Goal: Task Accomplishment & Management: Complete application form

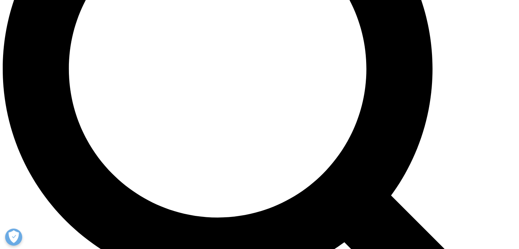
scroll to position [671, 0]
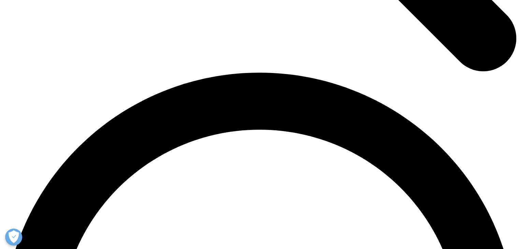
scroll to position [965, 0]
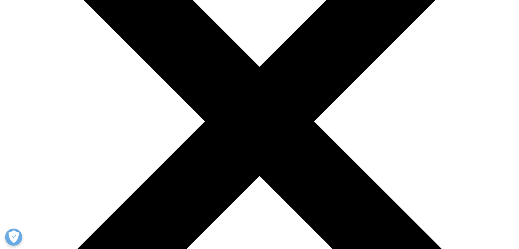
scroll to position [133, 0]
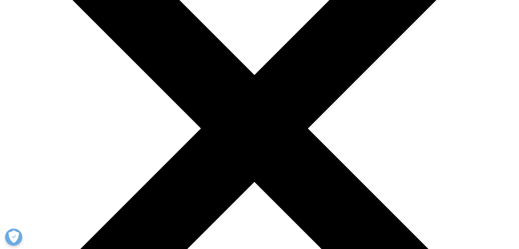
type input "Stephen"
type input "Cowley"
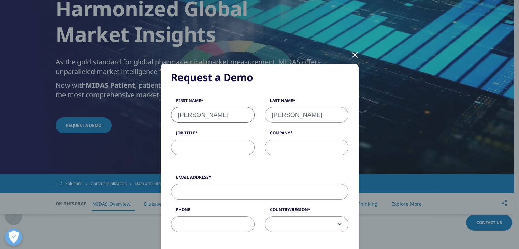
select select "[GEOGRAPHIC_DATA]"
click at [199, 146] on input "Job Title" at bounding box center [213, 147] width 84 height 16
type input "Researcher"
type input "Stealth biotech"
click at [184, 195] on input "Email Address" at bounding box center [259, 192] width 177 height 16
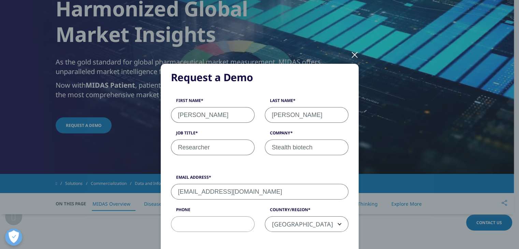
type input "ssc42@cantab.ac.uk"
click at [183, 220] on input "Phone" at bounding box center [213, 224] width 84 height 16
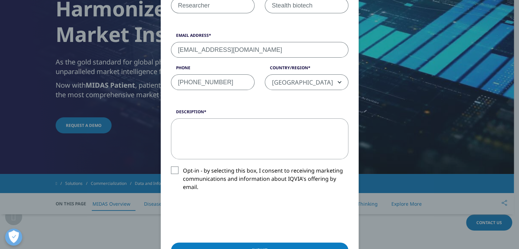
scroll to position [142, 0]
type input "+447563169216"
click at [190, 140] on textarea "Description" at bounding box center [259, 138] width 177 height 41
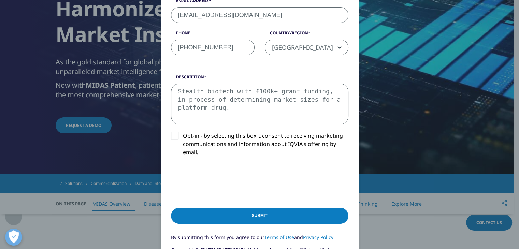
scroll to position [187, 0]
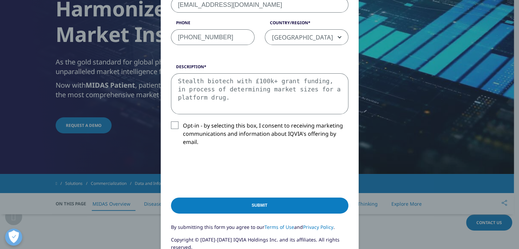
click at [293, 90] on textarea "Stealth biotech with £100k+ grant funding, in process of determining market siz…" at bounding box center [259, 93] width 177 height 41
click at [246, 99] on textarea "Stealth biotech with £100k+ grant funding, in process of determining market siz…" at bounding box center [259, 93] width 177 height 41
type textarea "Stealth biotech with £100k+ grant funding, in process of determining market siz…"
click at [173, 128] on label "Opt-in - by selecting this box, I consent to receiving marketing communications…" at bounding box center [259, 135] width 177 height 28
click at [183, 121] on input "Opt-in - by selecting this box, I consent to receiving marketing communications…" at bounding box center [183, 121] width 0 height 0
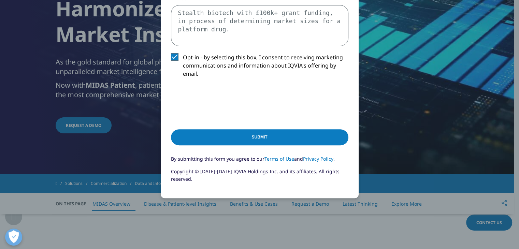
scroll to position [221, 0]
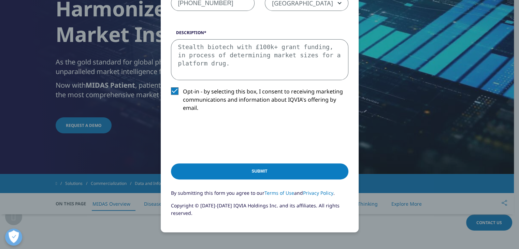
click at [232, 170] on input "Submit" at bounding box center [259, 171] width 177 height 16
